Goal: Find specific page/section: Find specific page/section

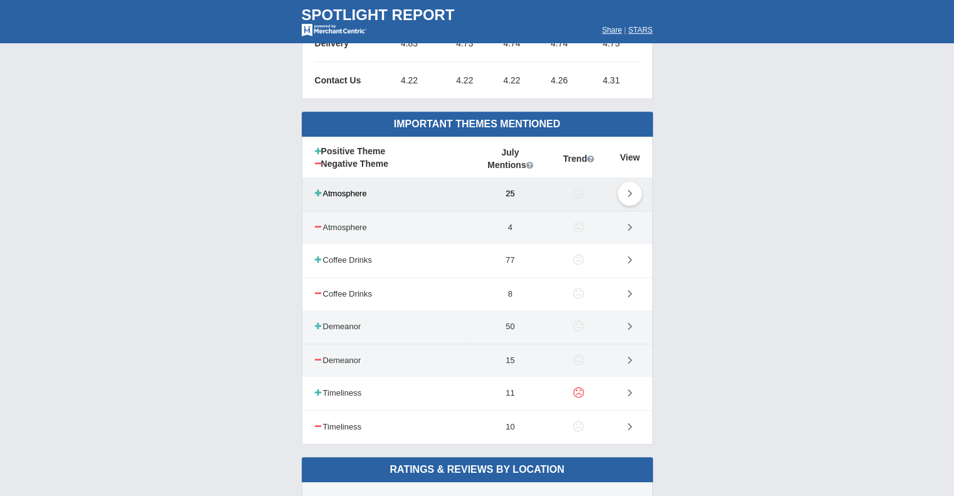
scroll to position [690, 0]
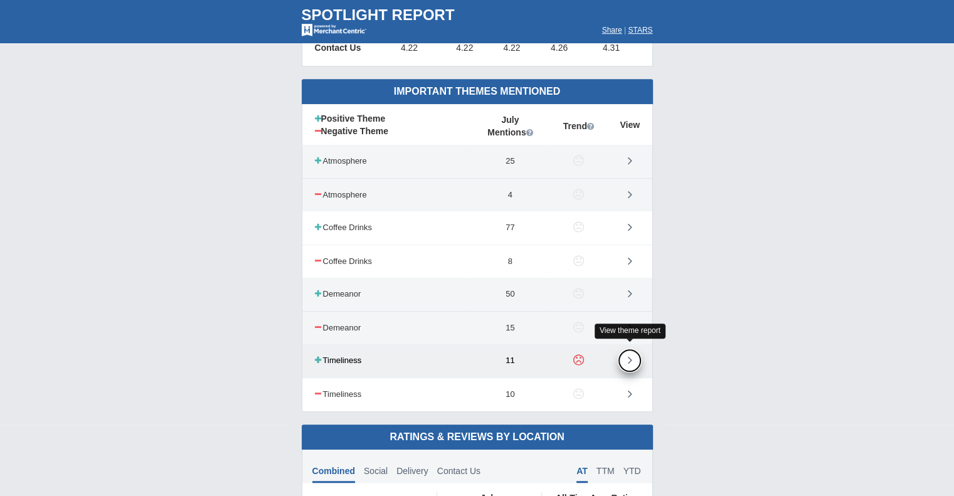
click at [633, 354] on link at bounding box center [630, 361] width 24 height 24
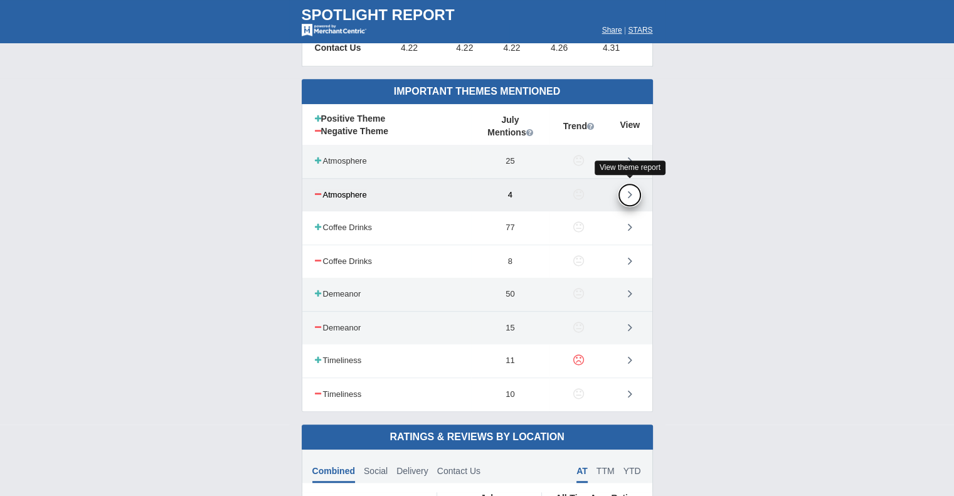
click at [628, 191] on icon at bounding box center [630, 194] width 4 height 13
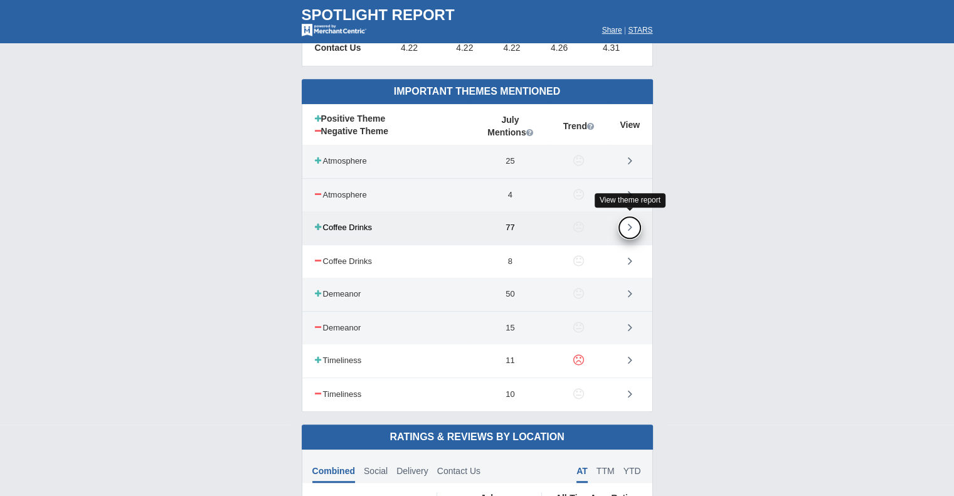
click at [627, 222] on link at bounding box center [630, 228] width 24 height 24
click at [633, 223] on link at bounding box center [630, 228] width 24 height 24
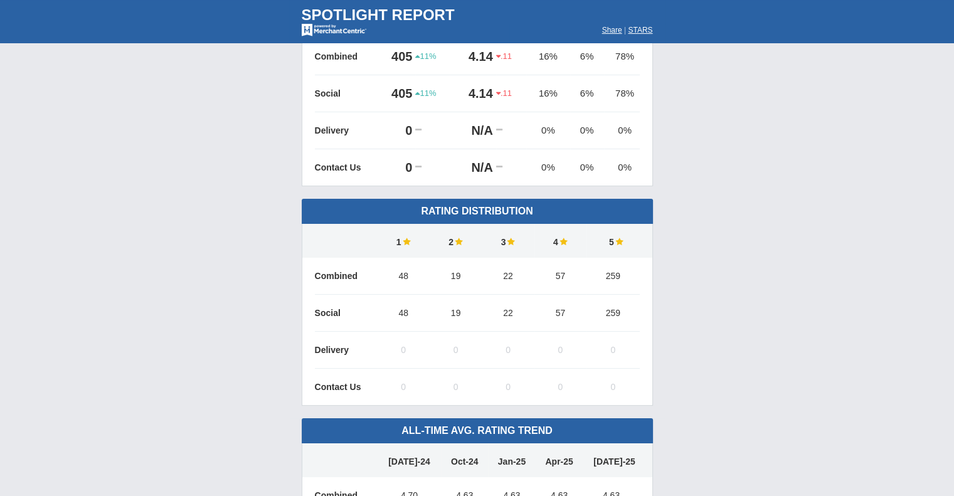
scroll to position [0, 0]
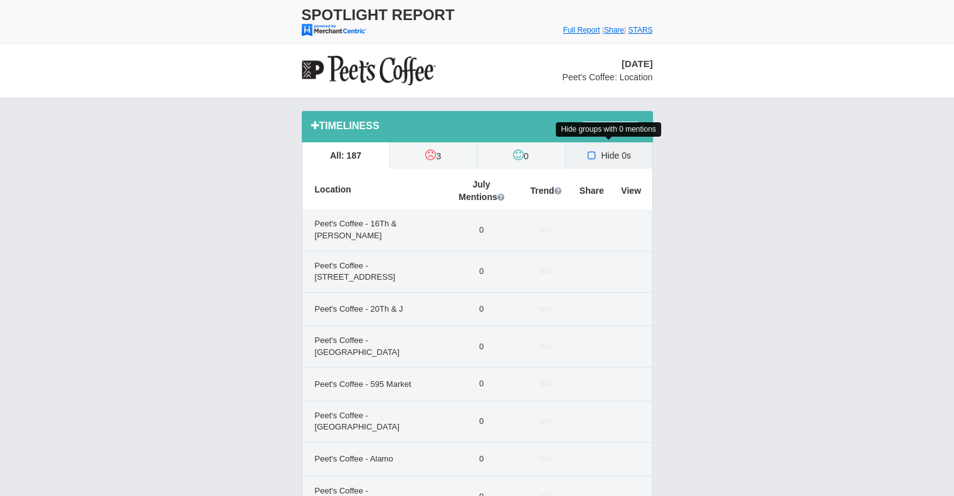
click at [593, 155] on icon at bounding box center [592, 155] width 13 height 10
click at [0, 0] on input "Hide 0s" at bounding box center [0, 0] width 0 height 0
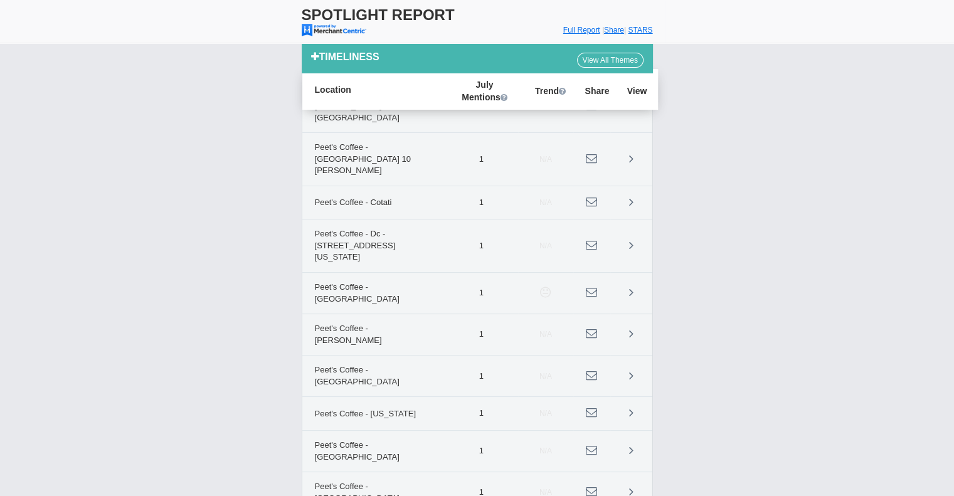
scroll to position [63, 0]
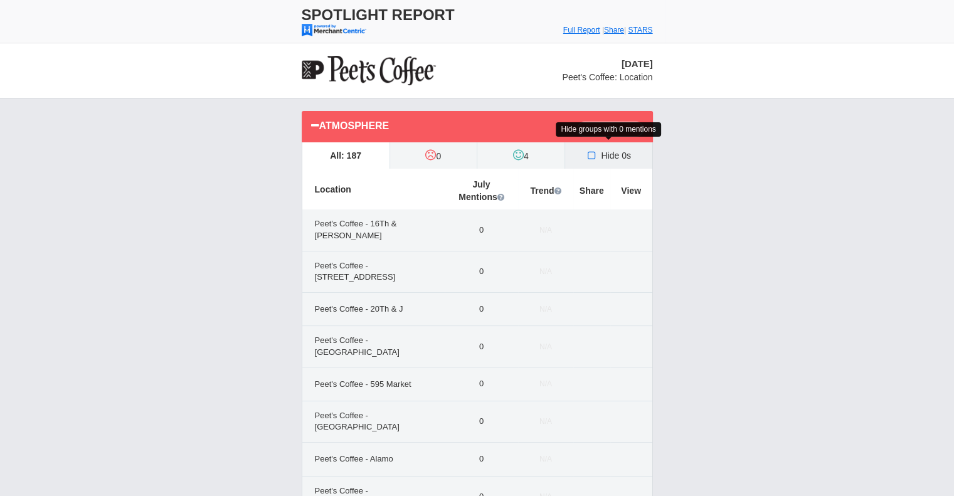
click at [591, 153] on icon at bounding box center [592, 155] width 13 height 10
click at [0, 0] on input "Hide 0s" at bounding box center [0, 0] width 0 height 0
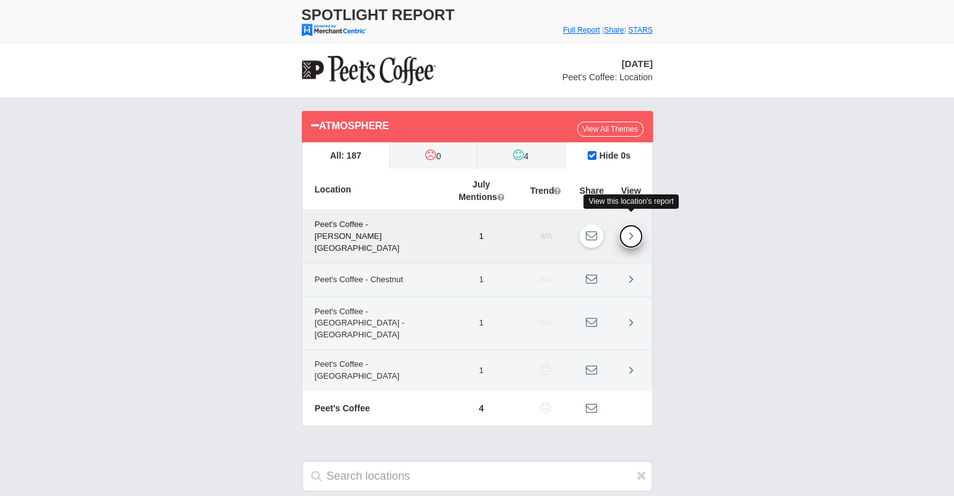
click at [629, 229] on icon at bounding box center [631, 235] width 4 height 13
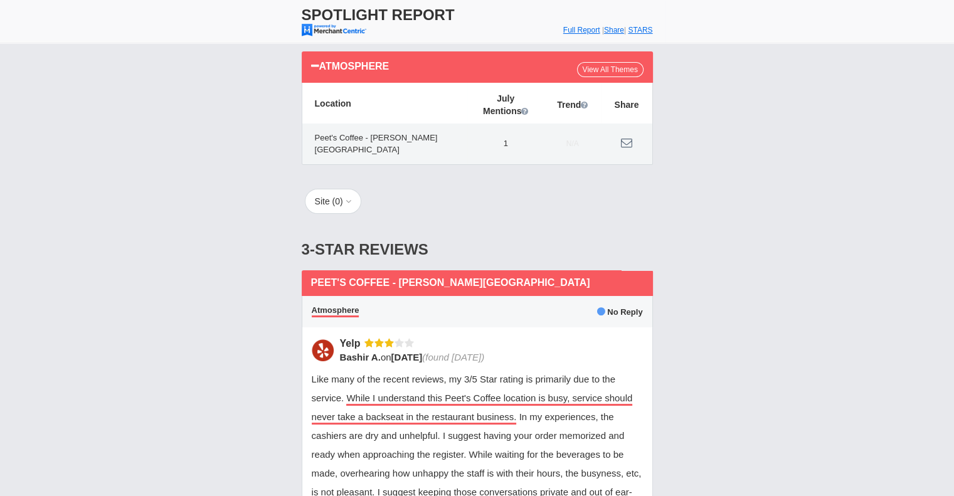
scroll to position [63, 0]
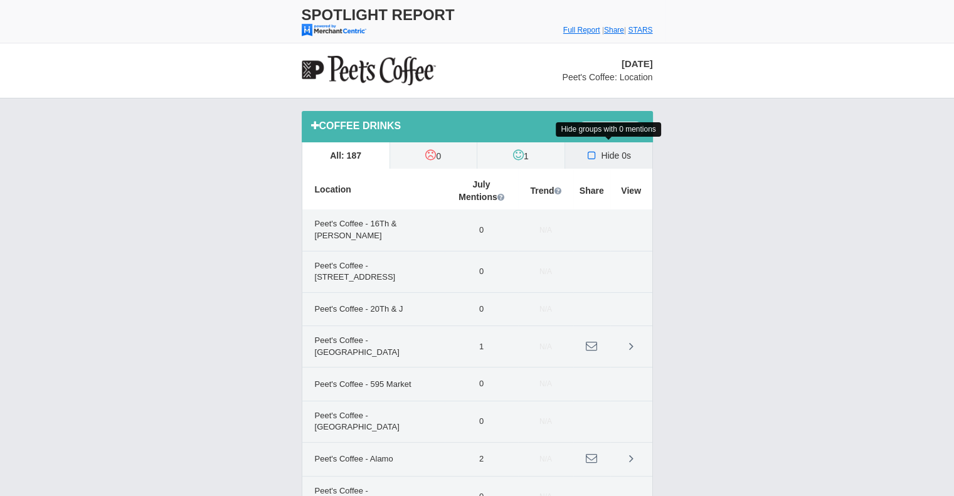
click at [589, 155] on icon at bounding box center [592, 155] width 13 height 10
click at [0, 0] on input "Hide 0s" at bounding box center [0, 0] width 0 height 0
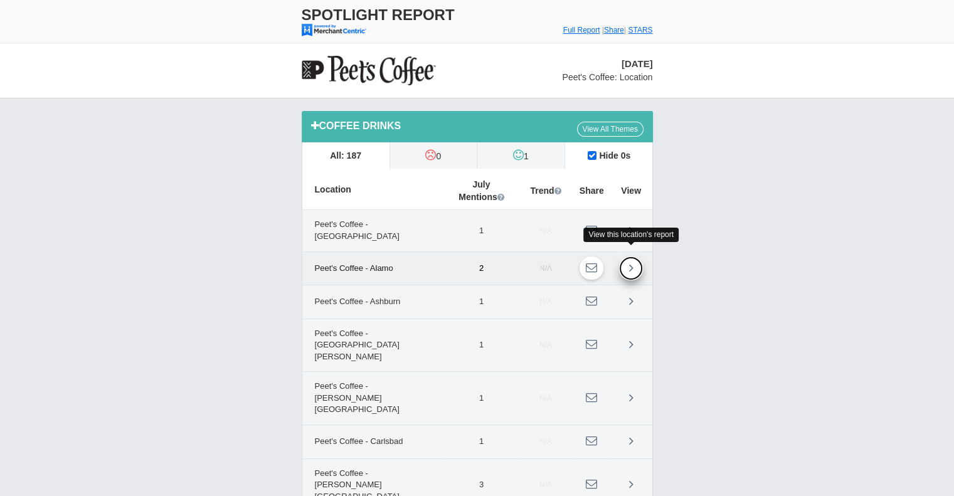
click at [629, 261] on icon at bounding box center [631, 267] width 4 height 13
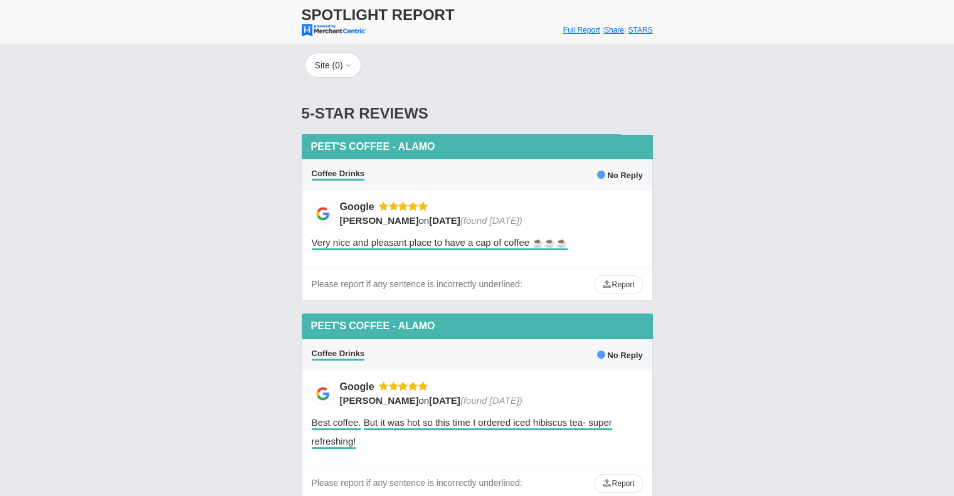
scroll to position [108, 0]
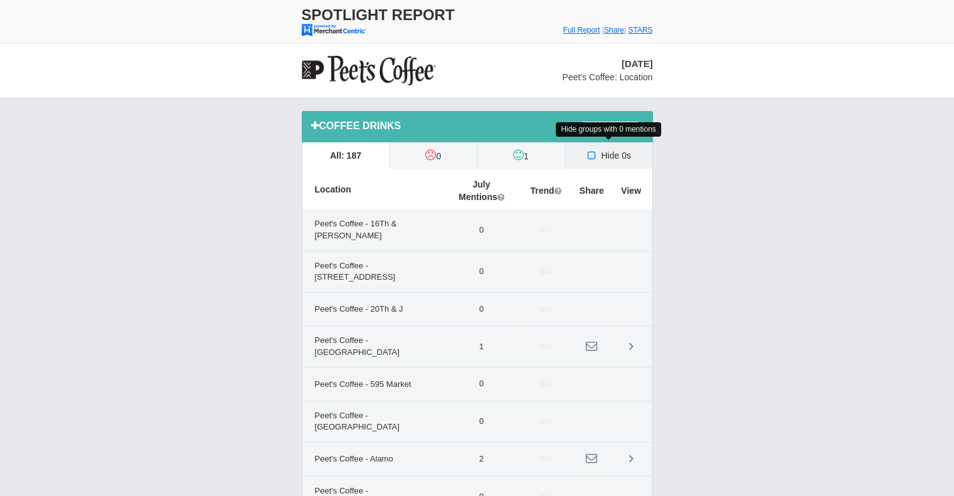
click at [592, 157] on icon at bounding box center [592, 155] width 13 height 10
click at [0, 0] on input "Hide 0s" at bounding box center [0, 0] width 0 height 0
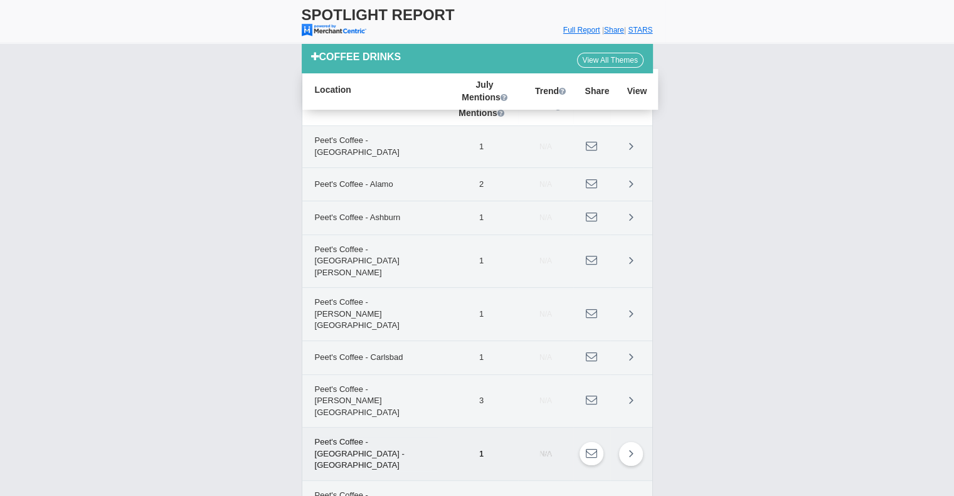
scroll to position [251, 0]
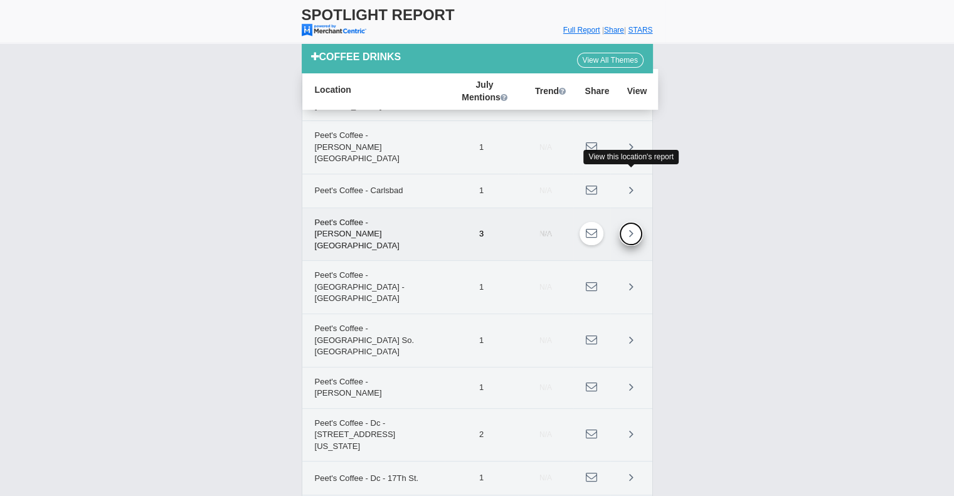
click at [634, 222] on link at bounding box center [631, 234] width 24 height 24
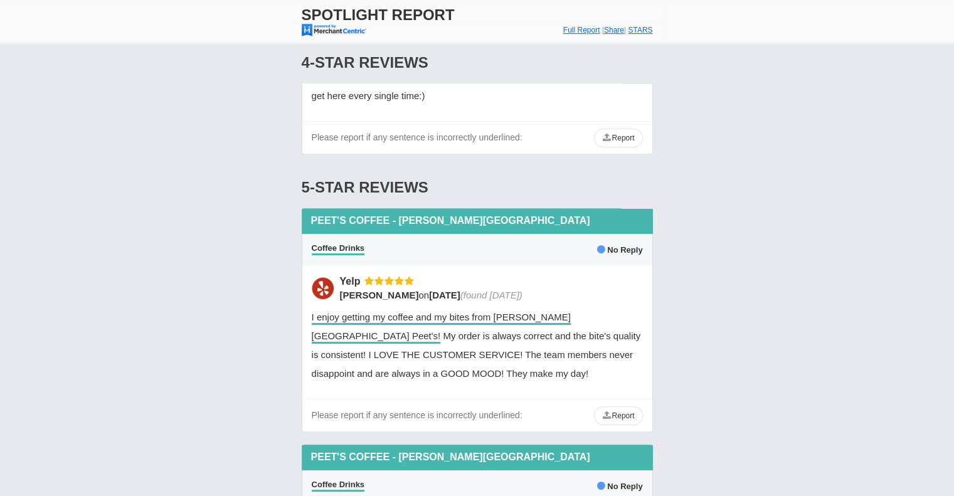
scroll to position [260, 0]
